Goal: Information Seeking & Learning: Find specific fact

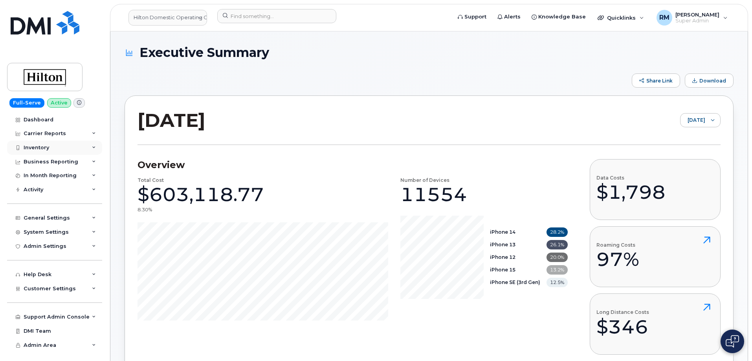
click at [60, 145] on div "Inventory" at bounding box center [54, 148] width 95 height 14
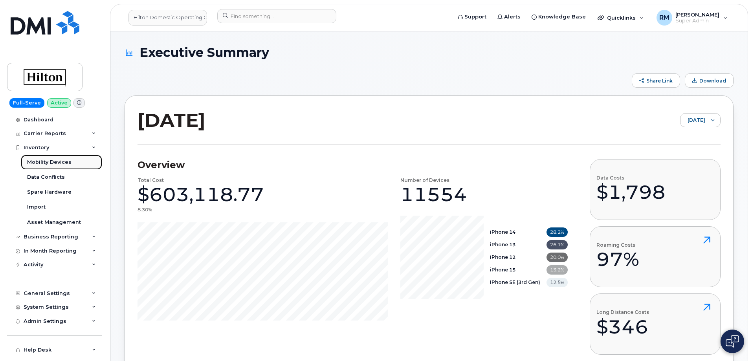
click at [44, 162] on div "Mobility Devices" at bounding box center [49, 162] width 44 height 7
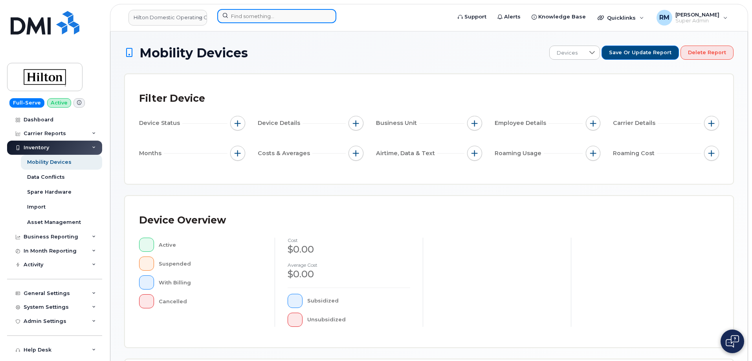
click at [252, 17] on input at bounding box center [276, 16] width 119 height 14
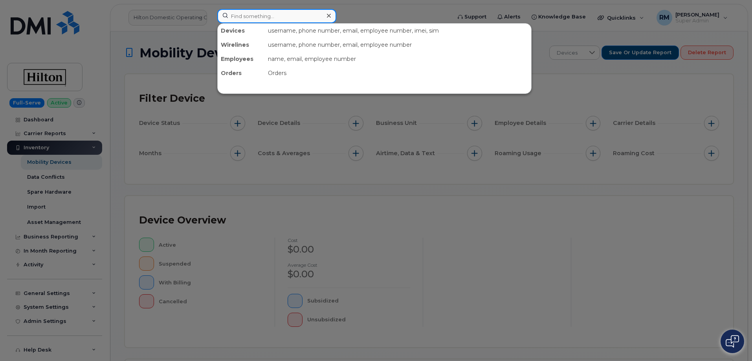
paste input "8622275982"
type input "8622275982"
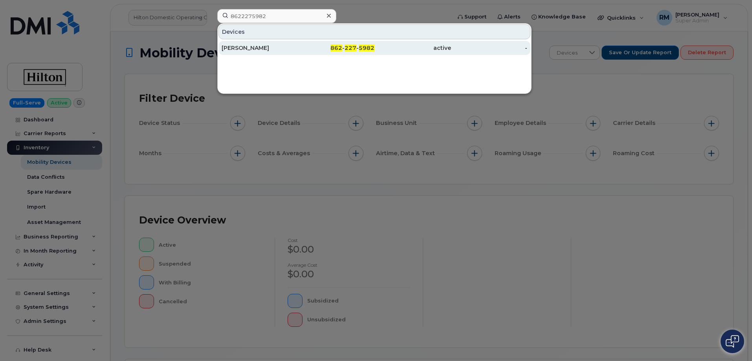
click at [260, 48] on div "Philip Berardo" at bounding box center [259, 48] width 77 height 8
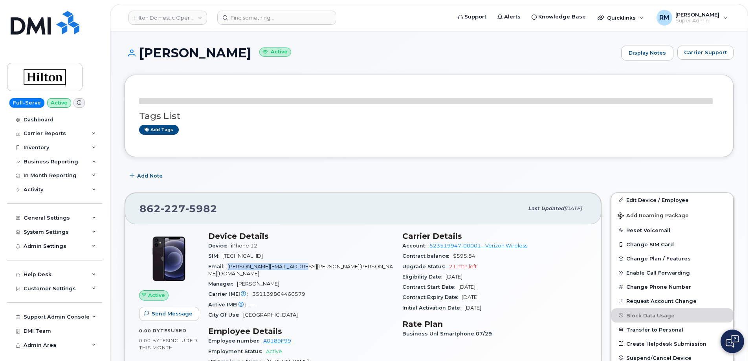
drag, startPoint x: 290, startPoint y: 267, endPoint x: 231, endPoint y: 268, distance: 59.3
click at [230, 268] on div "Email Philip.Berardo@Hilton.com" at bounding box center [300, 271] width 185 height 18
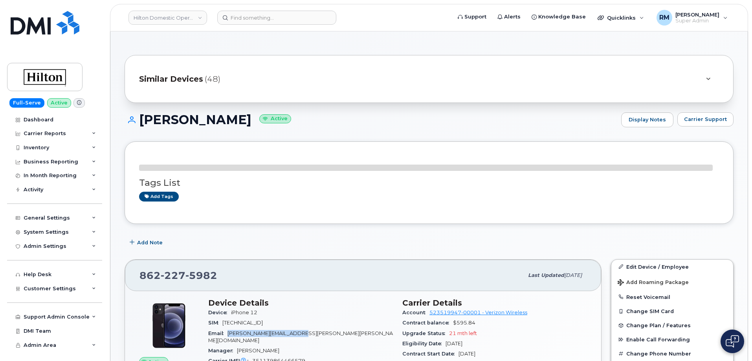
copy span "Philip.Berardo@Hilton.com"
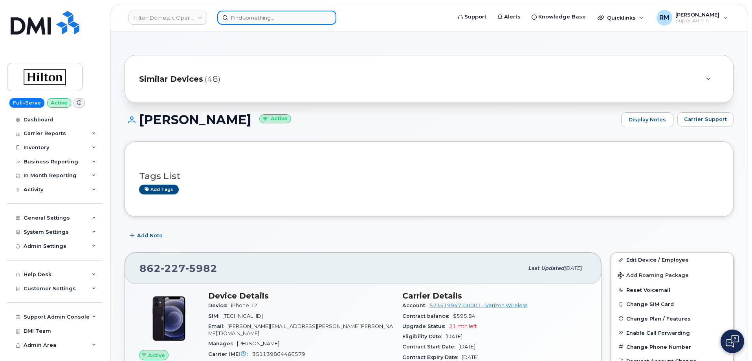
click at [258, 19] on input at bounding box center [276, 18] width 119 height 14
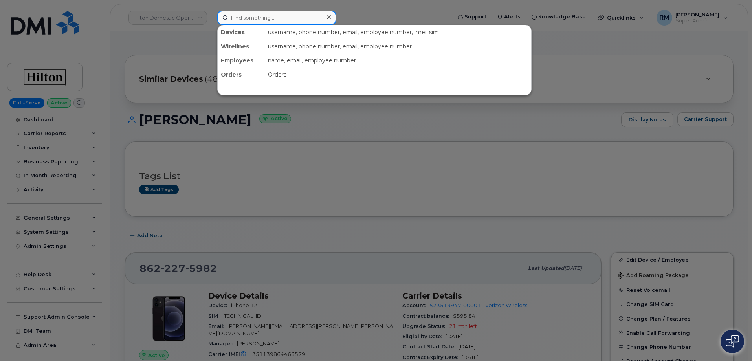
paste input "9733324089"
type input "9733324089"
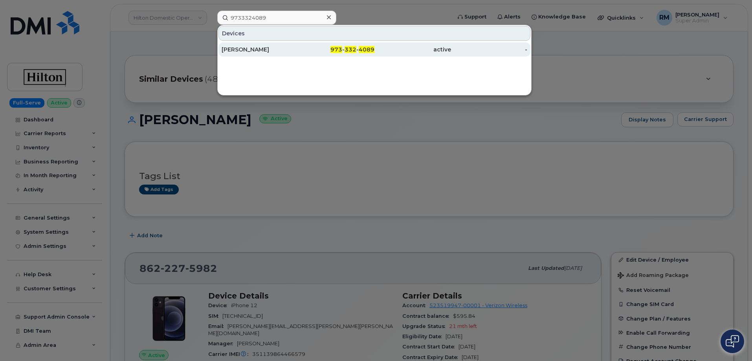
click at [258, 48] on div "Philip Berardo" at bounding box center [259, 50] width 77 height 8
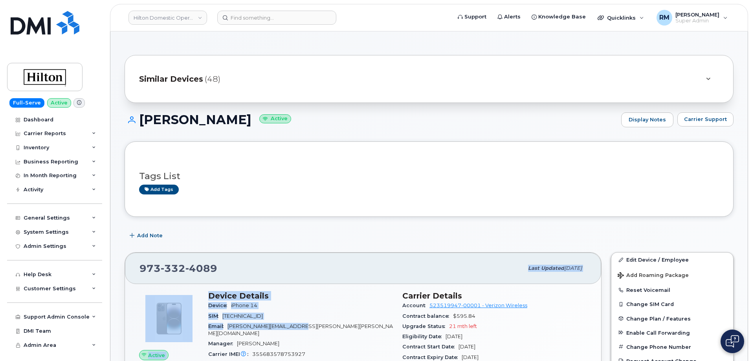
drag, startPoint x: 297, startPoint y: 259, endPoint x: 253, endPoint y: 272, distance: 45.7
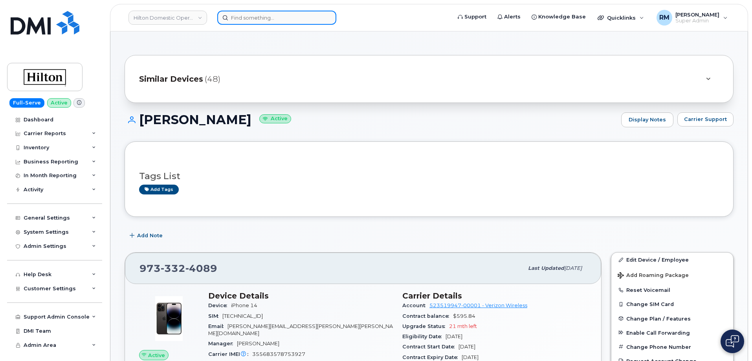
click at [246, 17] on input at bounding box center [276, 18] width 119 height 14
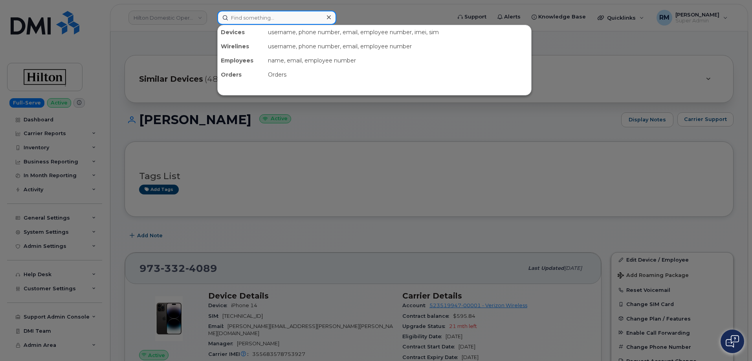
paste input "9733903380"
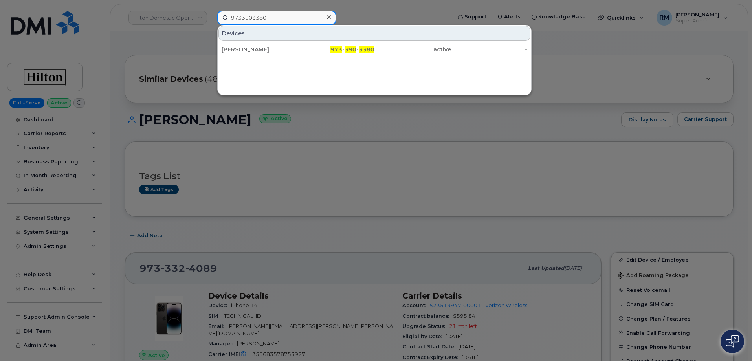
click at [251, 20] on input "9733903380" at bounding box center [276, 18] width 119 height 14
paste input "4453967"
click at [302, 245] on div at bounding box center [376, 180] width 752 height 361
click at [243, 21] on input "9734453967" at bounding box center [276, 18] width 119 height 14
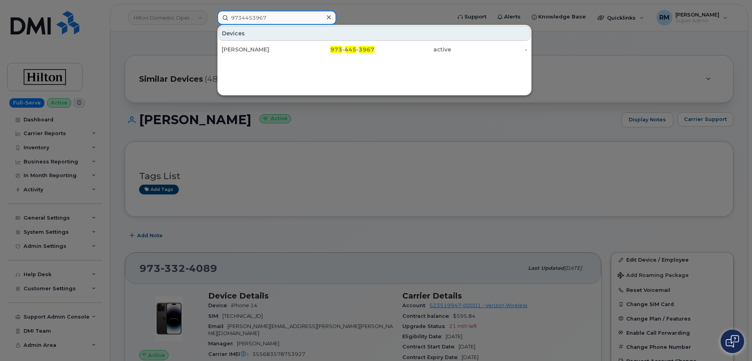
click at [243, 21] on input "9734453967" at bounding box center [276, 18] width 119 height 14
paste input "804-720-5923"
type input "804-720-5923"
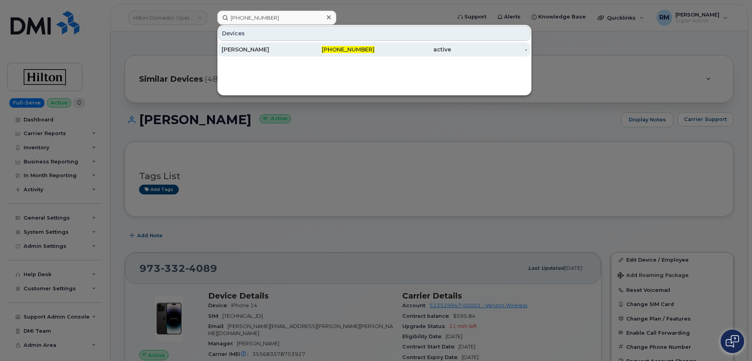
click at [248, 50] on div "WILDER FLORES" at bounding box center [259, 50] width 77 height 8
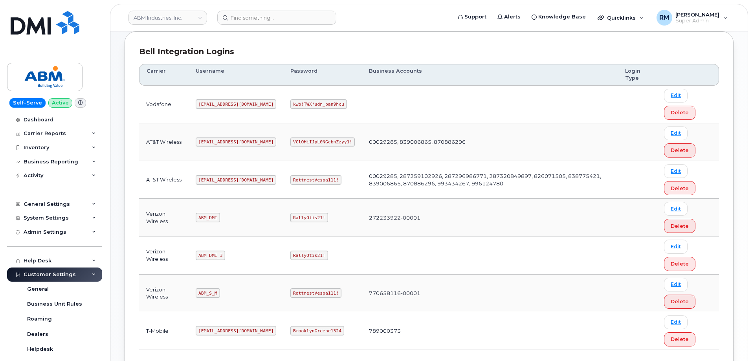
scroll to position [118, 0]
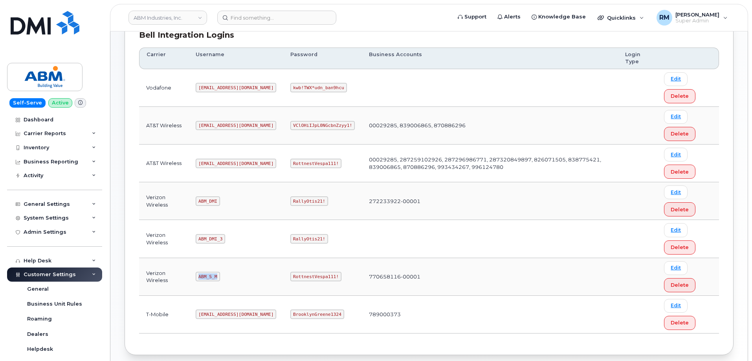
drag, startPoint x: 198, startPoint y: 276, endPoint x: 221, endPoint y: 274, distance: 24.0
click at [221, 274] on td "ABM_S_M" at bounding box center [235, 277] width 95 height 38
copy code "ABM_S_M"
click at [290, 278] on code "RottnestVespa111!" at bounding box center [315, 276] width 51 height 9
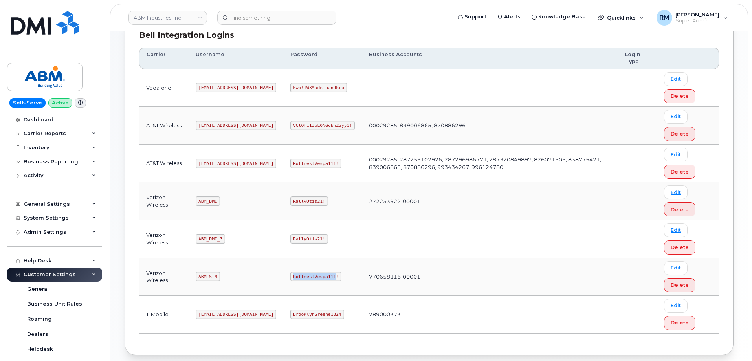
copy code "RottnestVespa111"
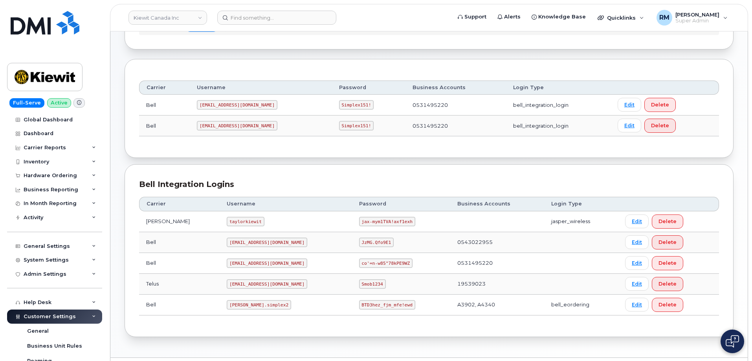
scroll to position [95, 0]
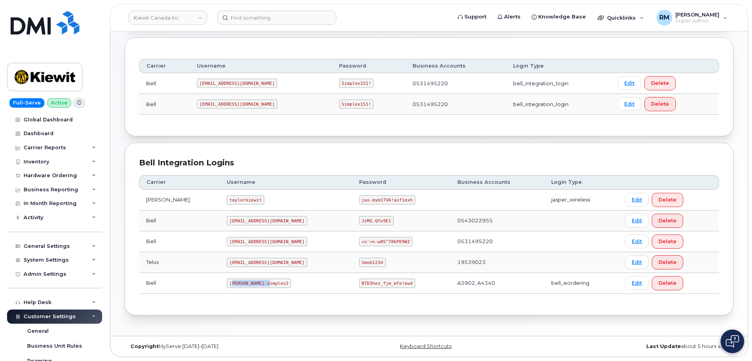
drag, startPoint x: 217, startPoint y: 282, endPoint x: 250, endPoint y: 283, distance: 33.4
click at [250, 283] on code "kiewit.simplex2" at bounding box center [259, 282] width 64 height 9
drag, startPoint x: 214, startPoint y: 283, endPoint x: 256, endPoint y: 281, distance: 42.0
click at [256, 281] on td "kiewit.simplex2" at bounding box center [286, 283] width 132 height 21
copy code "kiewit.simplex2"
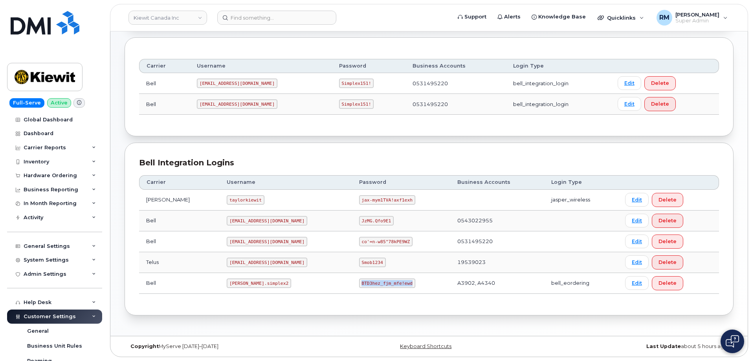
drag, startPoint x: 333, startPoint y: 284, endPoint x: 393, endPoint y: 279, distance: 60.2
click at [390, 281] on td "BTD3hez_fjm_mfe!ewd" at bounding box center [401, 283] width 98 height 21
copy code "BTD3hez_fjm_mfe!ewd"
